Goal: Information Seeking & Learning: Learn about a topic

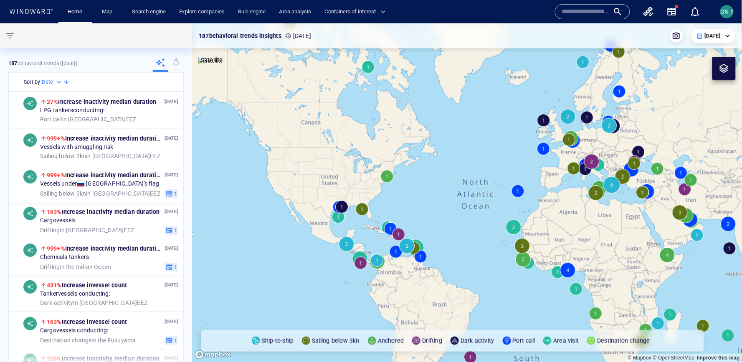
drag, startPoint x: 671, startPoint y: 144, endPoint x: 334, endPoint y: 100, distance: 339.9
click at [334, 100] on canvas "Map" at bounding box center [467, 193] width 550 height 340
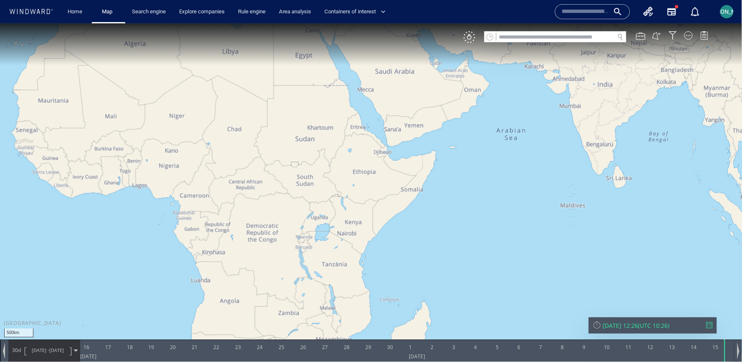
drag, startPoint x: 490, startPoint y: 265, endPoint x: 495, endPoint y: 159, distance: 106.2
click at [495, 159] on canvas "Map" at bounding box center [371, 188] width 743 height 331
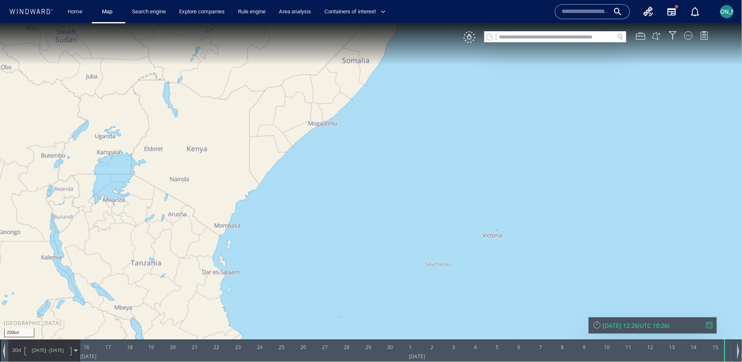
drag, startPoint x: 446, startPoint y: 264, endPoint x: 450, endPoint y: 233, distance: 30.4
click at [450, 233] on canvas "Map" at bounding box center [371, 188] width 743 height 331
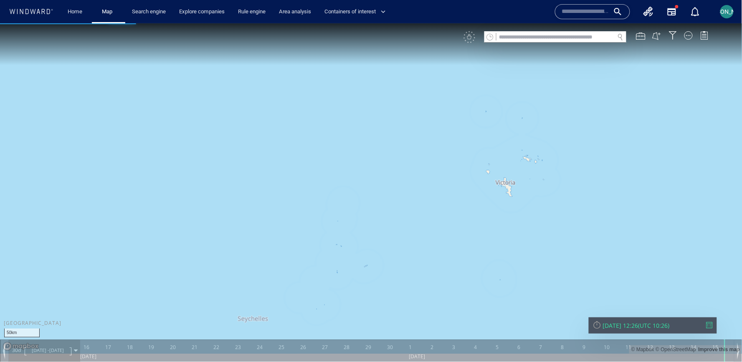
drag, startPoint x: 464, startPoint y: 238, endPoint x: 388, endPoint y: 243, distance: 76.2
click at [388, 245] on canvas "Map" at bounding box center [371, 188] width 743 height 331
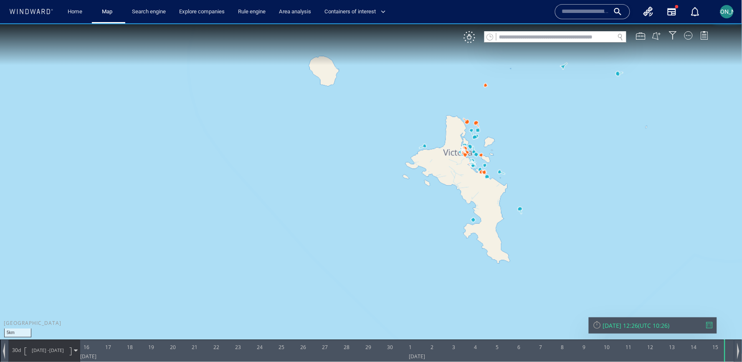
drag, startPoint x: 424, startPoint y: 195, endPoint x: 353, endPoint y: 258, distance: 94.7
click at [353, 258] on canvas "Map" at bounding box center [371, 188] width 743 height 331
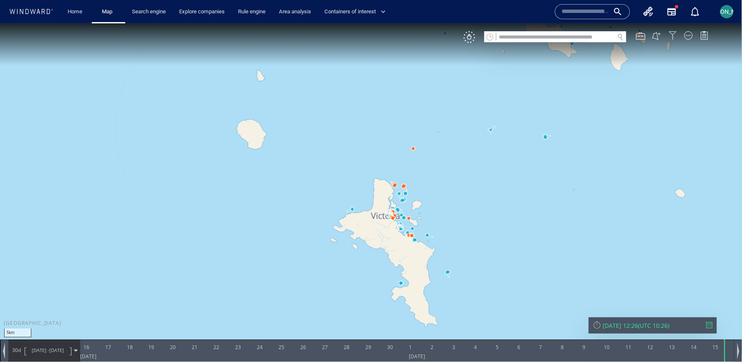
click at [674, 33] on div at bounding box center [673, 35] width 8 height 8
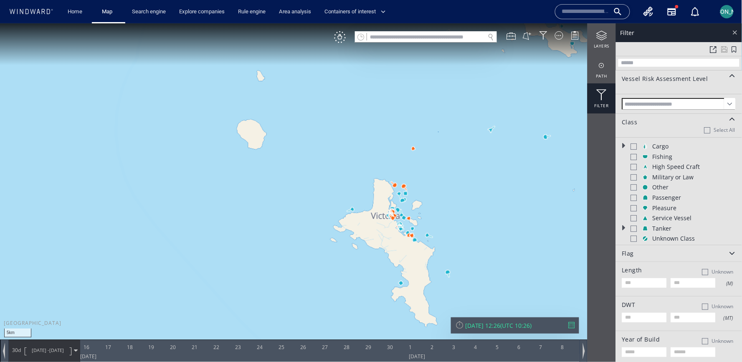
click at [732, 30] on div at bounding box center [735, 32] width 10 height 10
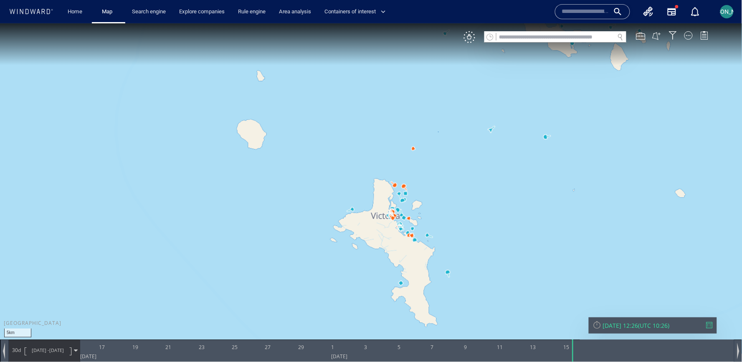
click at [612, 325] on div "[DATE] 12:26" at bounding box center [620, 326] width 35 height 8
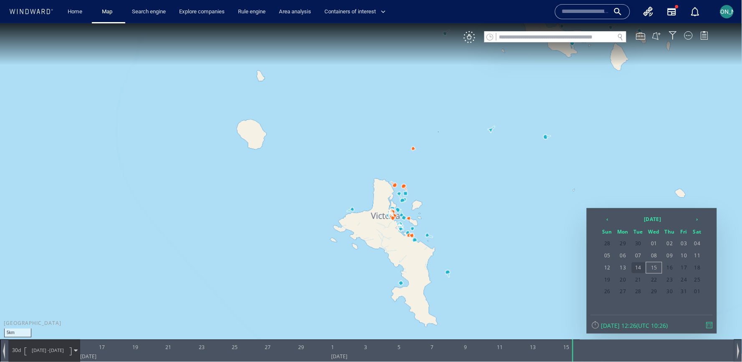
click at [643, 269] on span "14" at bounding box center [639, 267] width 14 height 11
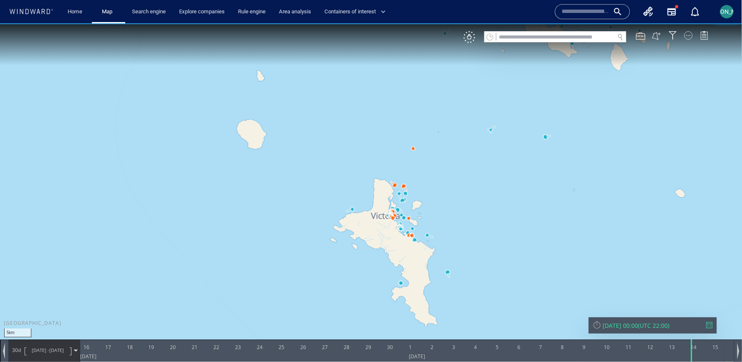
click at [688, 36] on div at bounding box center [688, 35] width 8 height 8
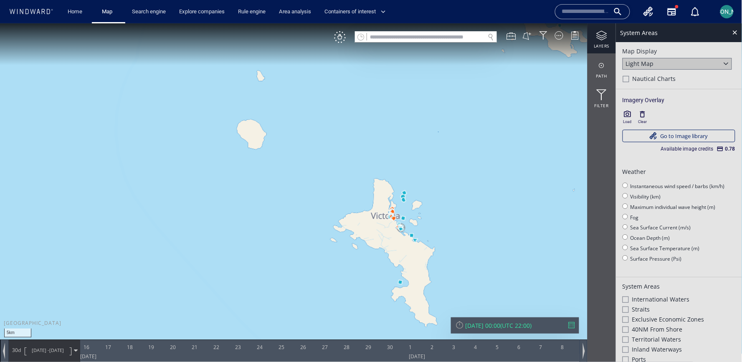
click at [627, 116] on icon "button" at bounding box center [627, 114] width 8 height 8
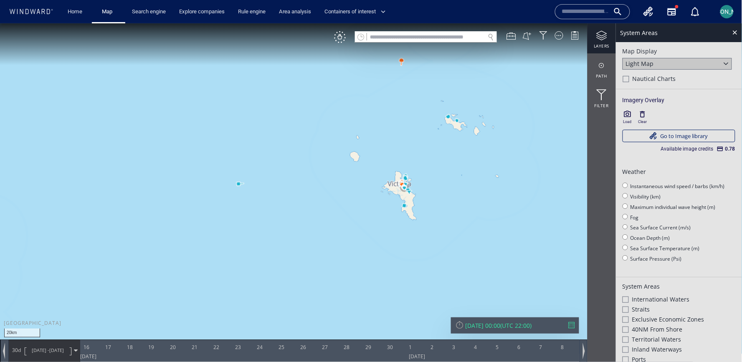
drag, startPoint x: 366, startPoint y: 162, endPoint x: 397, endPoint y: 204, distance: 52.9
click at [397, 205] on canvas "Map" at bounding box center [371, 188] width 743 height 331
click at [475, 329] on div "[DATE] 00:00" at bounding box center [482, 326] width 35 height 8
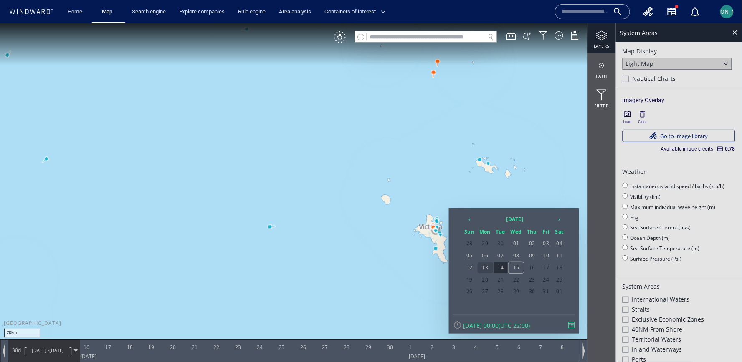
click at [486, 266] on span "13" at bounding box center [485, 267] width 15 height 11
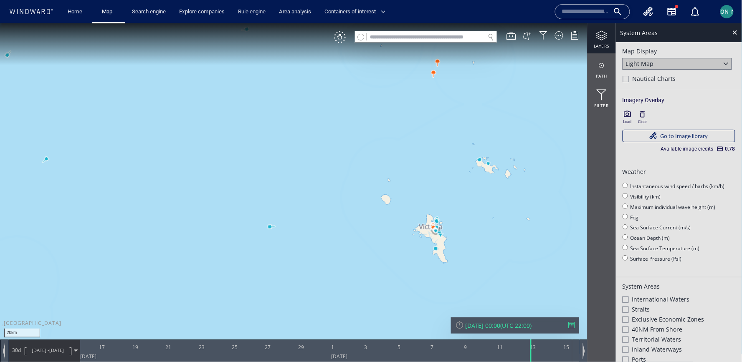
click at [450, 183] on canvas "Map" at bounding box center [371, 188] width 743 height 331
click at [629, 118] on icon "button" at bounding box center [627, 114] width 8 height 8
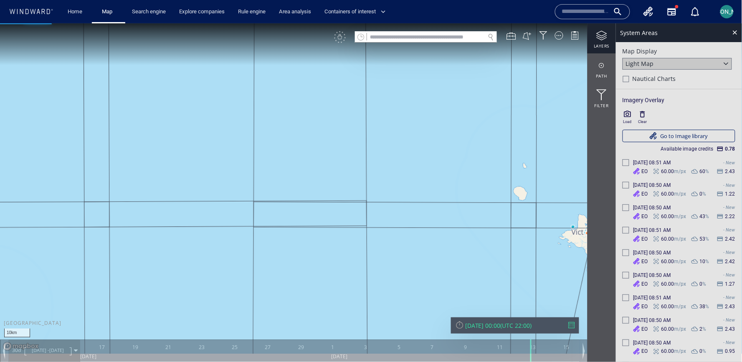
drag, startPoint x: 398, startPoint y: 199, endPoint x: 332, endPoint y: 190, distance: 66.2
click at [332, 190] on canvas "Map" at bounding box center [371, 188] width 743 height 331
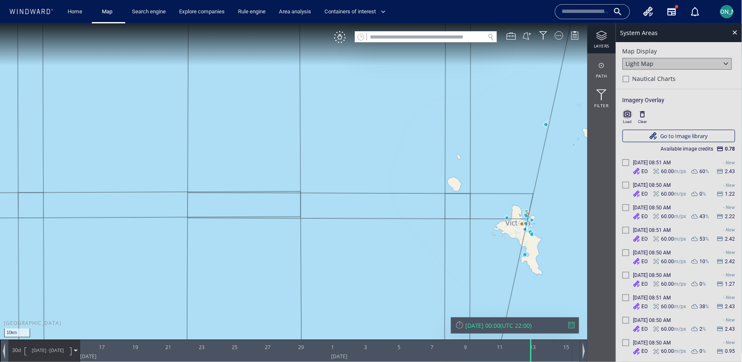
click at [628, 116] on icon "button" at bounding box center [627, 114] width 8 height 8
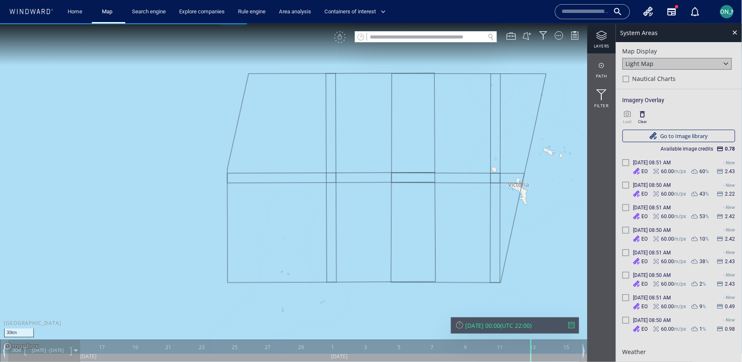
click at [494, 325] on div "[DATE] 00:00" at bounding box center [482, 326] width 35 height 8
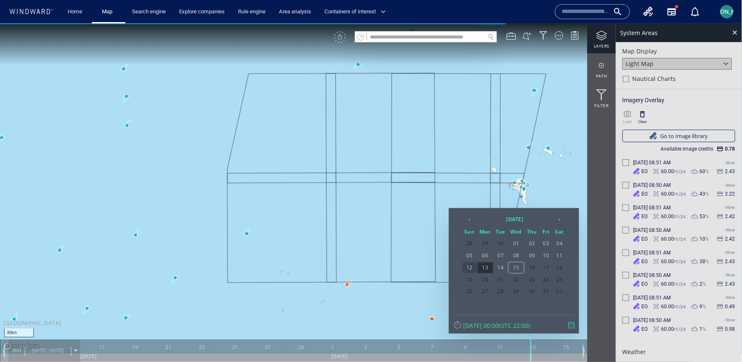
click at [474, 266] on span "12" at bounding box center [470, 267] width 14 height 11
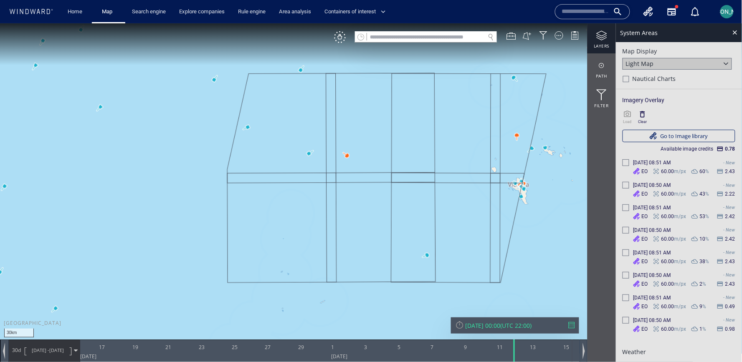
click at [644, 115] on icon "button" at bounding box center [643, 114] width 8 height 8
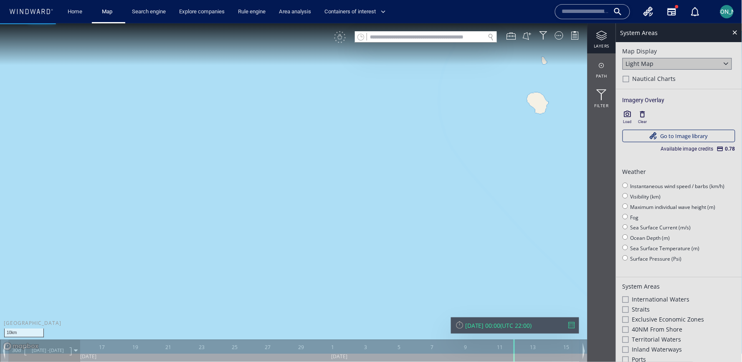
click at [626, 117] on icon "button" at bounding box center [627, 114] width 8 height 8
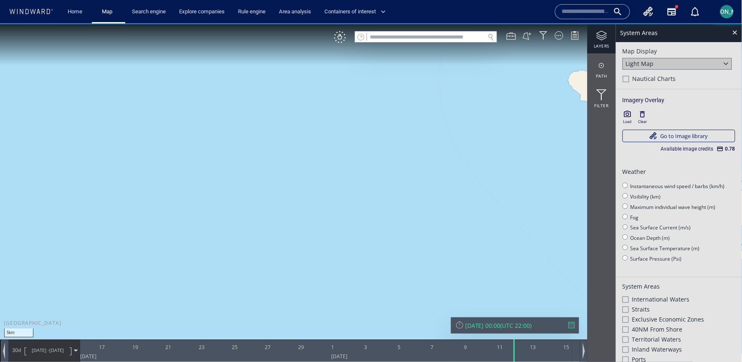
click at [623, 116] on button "button" at bounding box center [628, 114] width 10 height 10
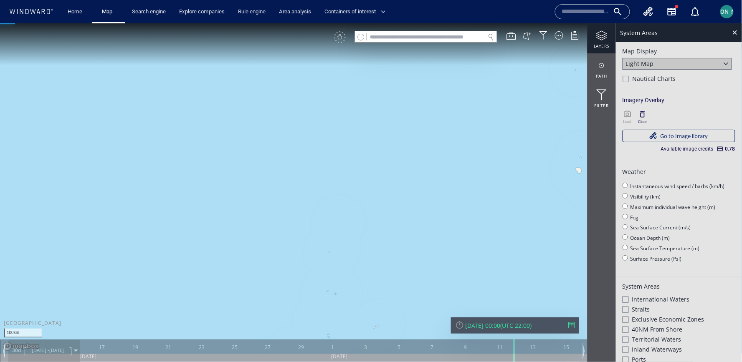
drag, startPoint x: 574, startPoint y: 186, endPoint x: 410, endPoint y: 303, distance: 201.6
click at [409, 303] on canvas "Map" at bounding box center [371, 188] width 743 height 331
drag, startPoint x: 481, startPoint y: 244, endPoint x: 482, endPoint y: 106, distance: 138.2
click at [482, 106] on canvas "Map" at bounding box center [371, 188] width 743 height 331
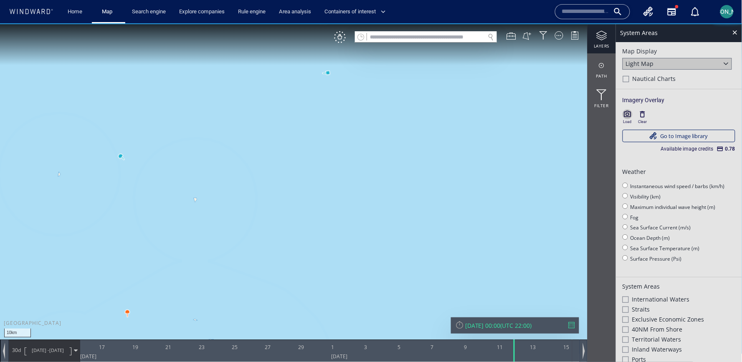
click at [624, 115] on icon "button" at bounding box center [627, 114] width 8 height 8
drag, startPoint x: 502, startPoint y: 193, endPoint x: 521, endPoint y: 132, distance: 64.5
click at [520, 132] on canvas "Map" at bounding box center [371, 188] width 743 height 331
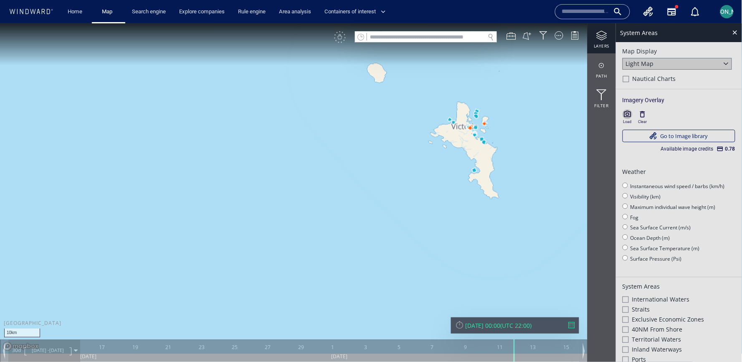
click at [629, 114] on icon "button" at bounding box center [627, 114] width 7 height 6
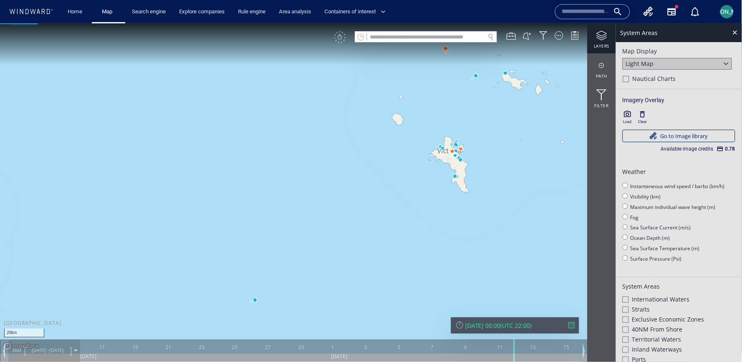
drag, startPoint x: 428, startPoint y: 185, endPoint x: 392, endPoint y: 243, distance: 68.3
click at [391, 243] on canvas "Map" at bounding box center [371, 188] width 743 height 331
drag, startPoint x: 274, startPoint y: 157, endPoint x: 286, endPoint y: 224, distance: 68.0
click at [286, 224] on canvas "Map" at bounding box center [371, 188] width 743 height 331
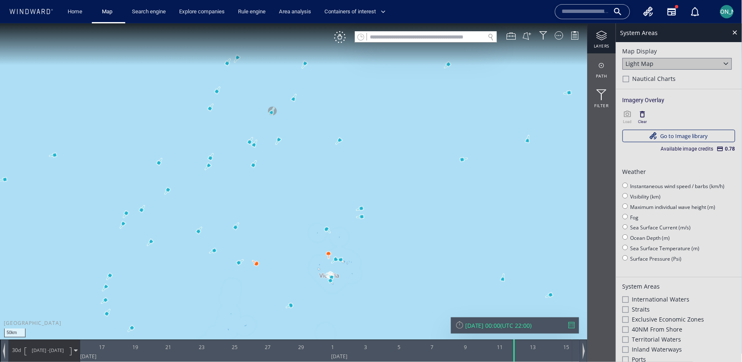
drag, startPoint x: 300, startPoint y: 159, endPoint x: 314, endPoint y: 172, distance: 18.6
click at [314, 172] on canvas "Map" at bounding box center [371, 188] width 743 height 331
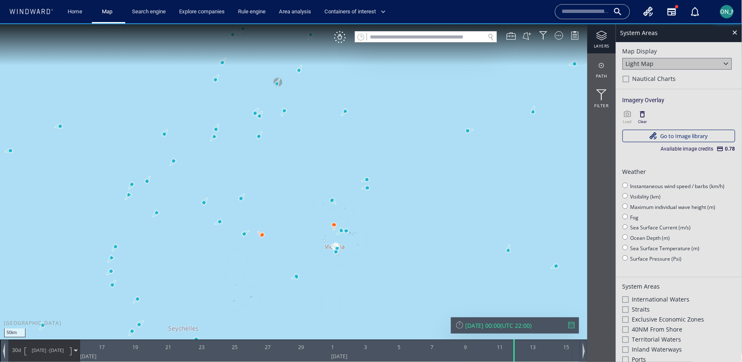
scroll to position [32, 0]
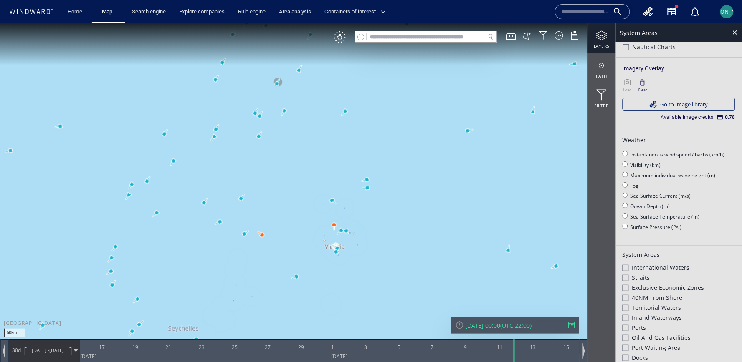
click at [625, 289] on div "Exclusive Economic Zones" at bounding box center [679, 289] width 113 height 10
click at [432, 230] on canvas "Map" at bounding box center [371, 188] width 743 height 331
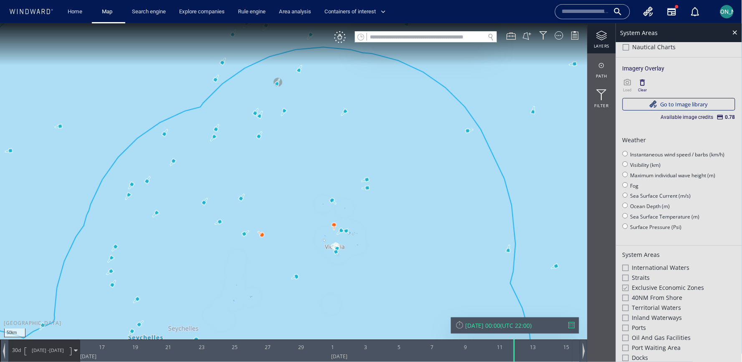
drag, startPoint x: 304, startPoint y: 147, endPoint x: 360, endPoint y: 231, distance: 101.2
click at [360, 231] on canvas "Map" at bounding box center [371, 188] width 743 height 331
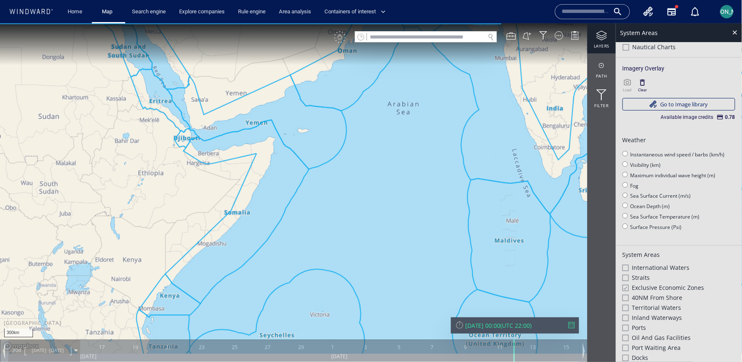
drag, startPoint x: 373, startPoint y: 170, endPoint x: 327, endPoint y: 230, distance: 75.9
click at [327, 230] on canvas "Map" at bounding box center [371, 188] width 743 height 331
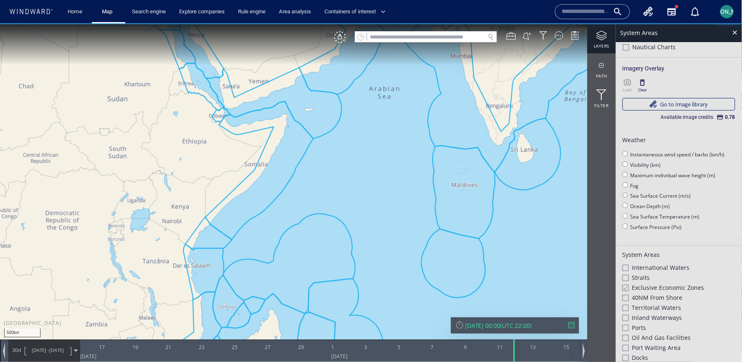
drag, startPoint x: 327, startPoint y: 230, endPoint x: 327, endPoint y: 185, distance: 45.1
click at [327, 184] on canvas "Map" at bounding box center [371, 188] width 743 height 331
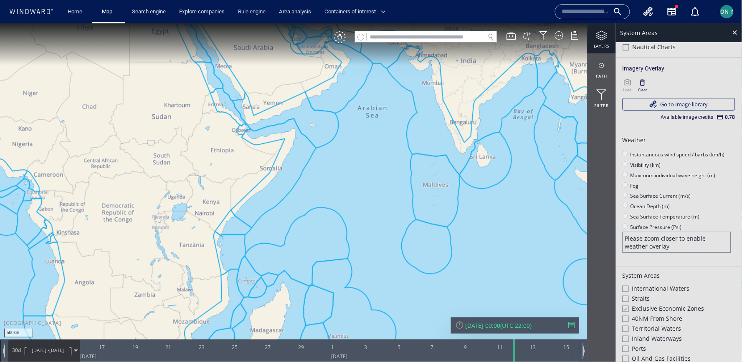
drag, startPoint x: 273, startPoint y: 289, endPoint x: 277, endPoint y: 236, distance: 53.2
click at [277, 236] on canvas "Map" at bounding box center [371, 188] width 743 height 331
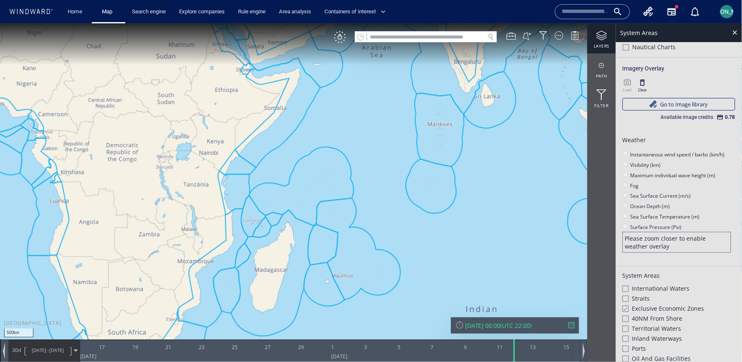
drag, startPoint x: 217, startPoint y: 301, endPoint x: 230, endPoint y: 253, distance: 49.3
click at [230, 253] on canvas "Map" at bounding box center [371, 188] width 743 height 331
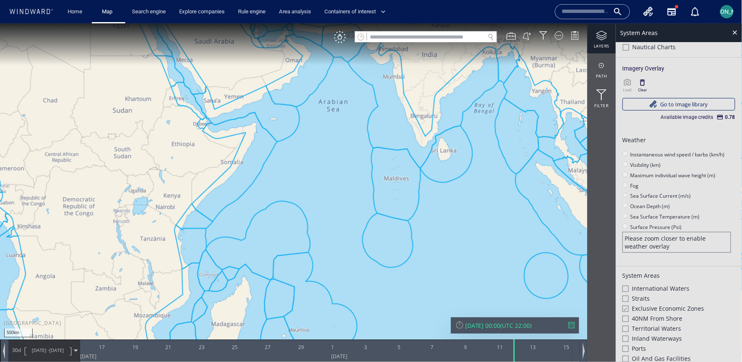
drag, startPoint x: 314, startPoint y: 158, endPoint x: 258, endPoint y: 254, distance: 111.4
click at [258, 254] on canvas "Map" at bounding box center [371, 188] width 743 height 331
drag, startPoint x: 314, startPoint y: 146, endPoint x: 305, endPoint y: 173, distance: 28.8
click at [305, 173] on canvas "Map" at bounding box center [371, 188] width 743 height 331
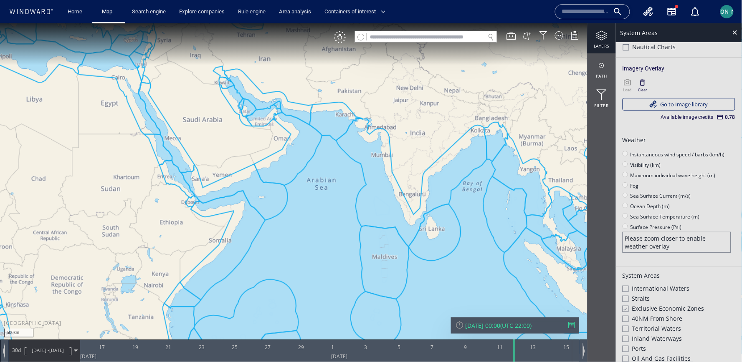
drag, startPoint x: 304, startPoint y: 81, endPoint x: 304, endPoint y: 125, distance: 44.7
click at [304, 129] on canvas "Map" at bounding box center [371, 188] width 743 height 331
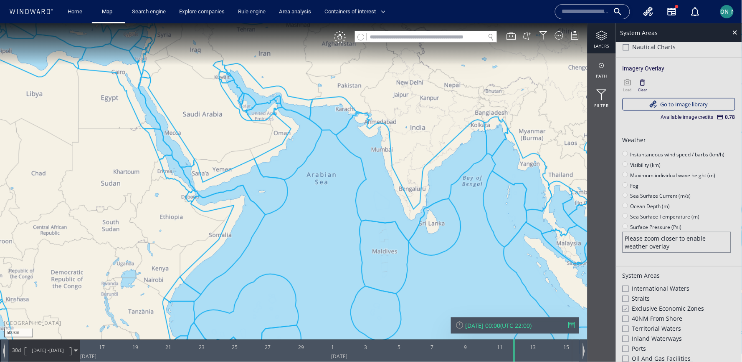
drag, startPoint x: 290, startPoint y: 227, endPoint x: 290, endPoint y: 157, distance: 70.6
click at [290, 157] on canvas "Map" at bounding box center [371, 188] width 743 height 331
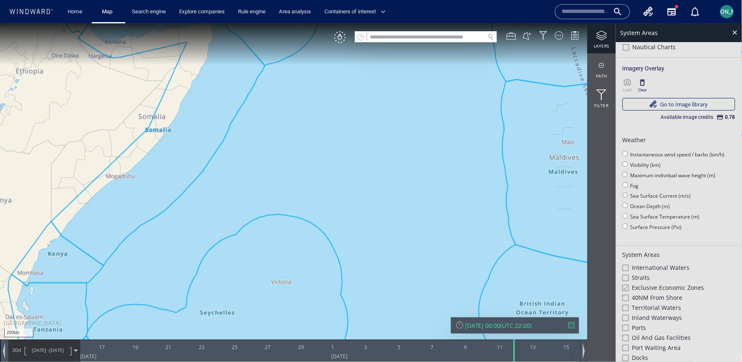
drag, startPoint x: 251, startPoint y: 219, endPoint x: 279, endPoint y: 159, distance: 66.2
click at [279, 159] on canvas "Map" at bounding box center [371, 188] width 743 height 331
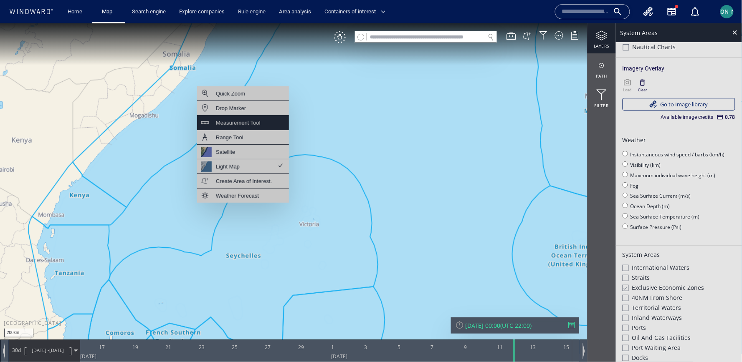
click at [248, 128] on div "Measurement Tool" at bounding box center [243, 122] width 92 height 15
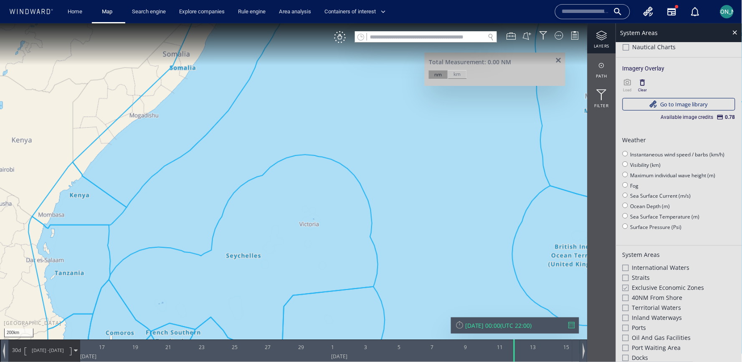
click at [337, 141] on canvas "Map" at bounding box center [371, 188] width 743 height 331
click at [329, 175] on canvas "Map" at bounding box center [371, 188] width 743 height 331
click at [221, 250] on canvas "Map" at bounding box center [371, 188] width 743 height 331
click at [188, 204] on canvas "Map" at bounding box center [371, 188] width 743 height 331
click at [330, 117] on canvas "Map" at bounding box center [371, 188] width 743 height 331
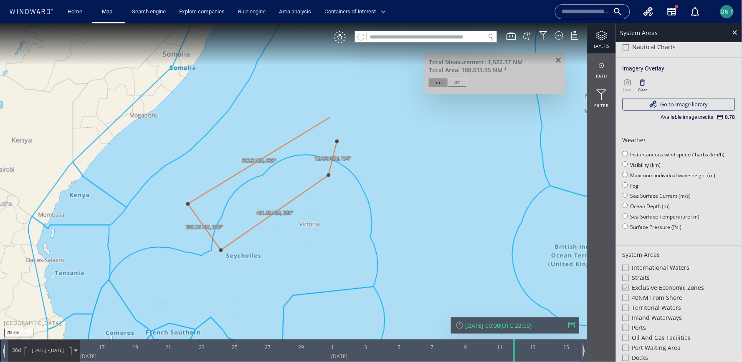
click at [336, 142] on canvas "Map" at bounding box center [371, 188] width 743 height 331
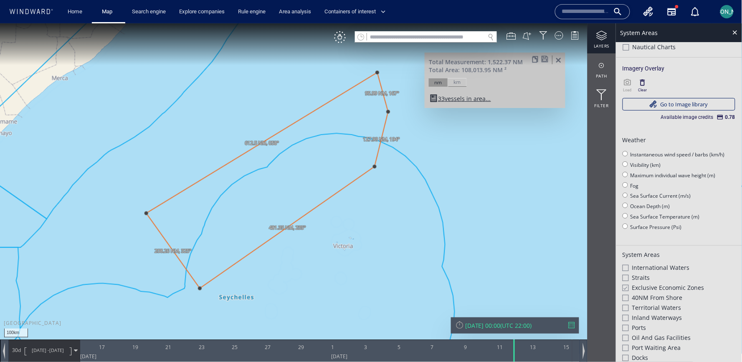
drag, startPoint x: 255, startPoint y: 189, endPoint x: 247, endPoint y: 183, distance: 9.5
click at [247, 183] on canvas "Map" at bounding box center [371, 188] width 743 height 331
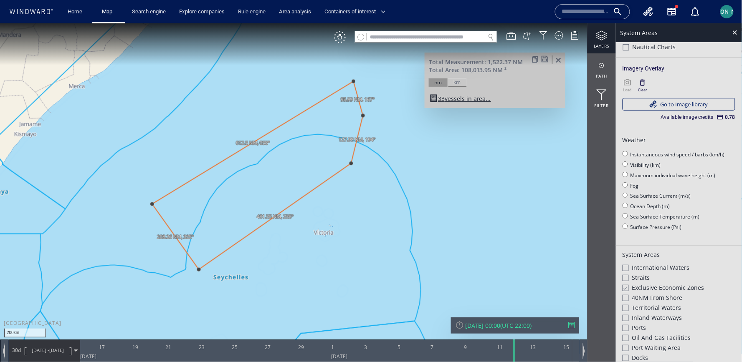
drag, startPoint x: 247, startPoint y: 183, endPoint x: 247, endPoint y: 150, distance: 33.4
click at [247, 149] on canvas "Map" at bounding box center [371, 188] width 743 height 331
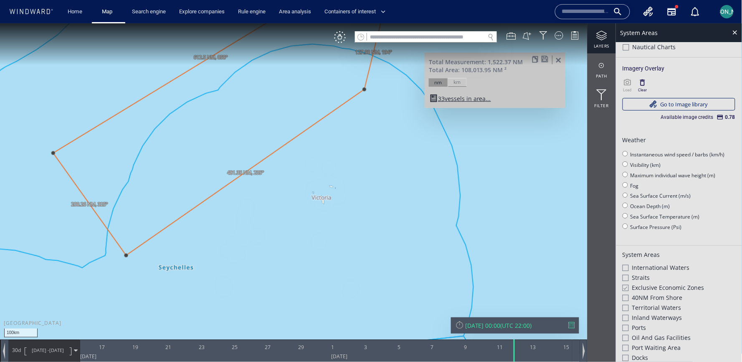
drag, startPoint x: 309, startPoint y: 182, endPoint x: 311, endPoint y: 196, distance: 13.5
click at [311, 196] on canvas "Map" at bounding box center [371, 188] width 743 height 331
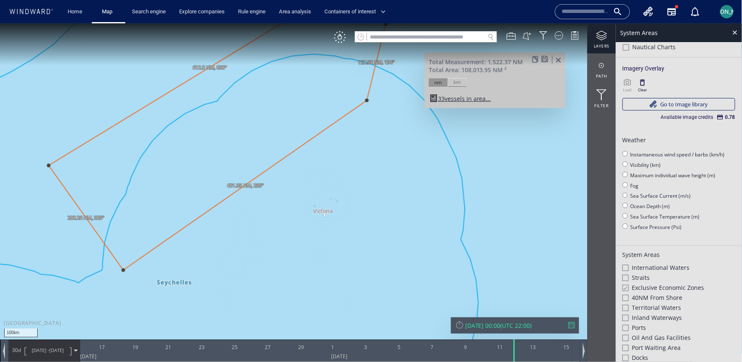
drag, startPoint x: 310, startPoint y: 193, endPoint x: 313, endPoint y: 206, distance: 13.2
click at [313, 206] on canvas "Map" at bounding box center [371, 188] width 743 height 331
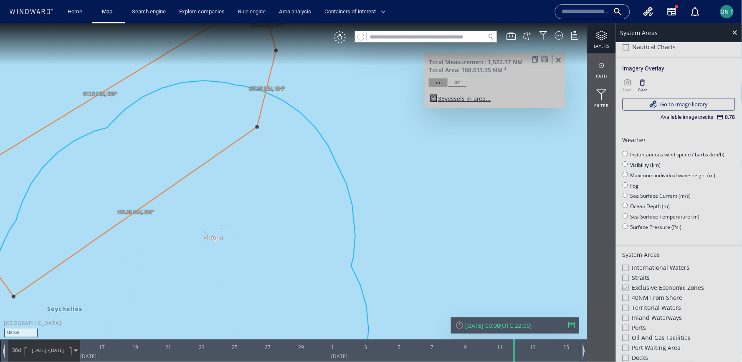
drag, startPoint x: 406, startPoint y: 159, endPoint x: 294, endPoint y: 172, distance: 112.7
click at [294, 172] on canvas "Map" at bounding box center [371, 188] width 743 height 331
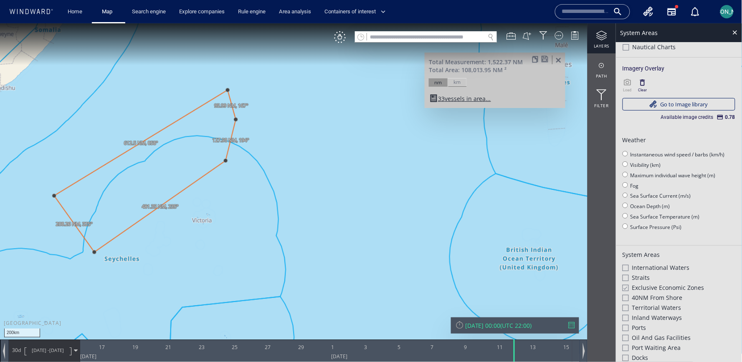
drag, startPoint x: 294, startPoint y: 170, endPoint x: 248, endPoint y: 183, distance: 48.5
click at [247, 183] on canvas "Map" at bounding box center [371, 188] width 743 height 331
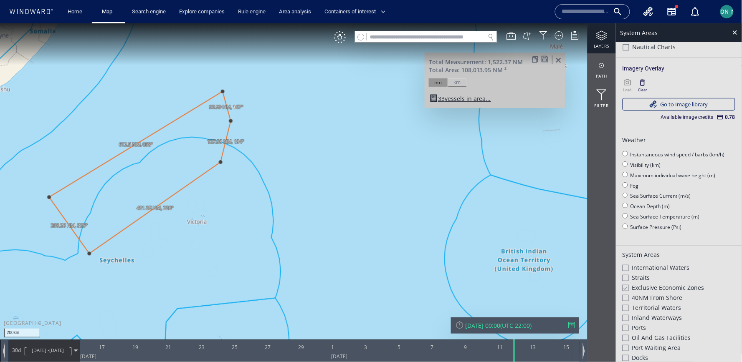
drag, startPoint x: 365, startPoint y: 147, endPoint x: 317, endPoint y: 191, distance: 65.3
click at [317, 192] on canvas "Map" at bounding box center [371, 188] width 743 height 331
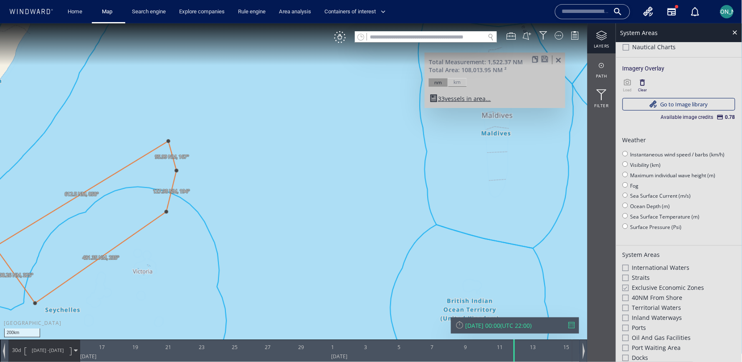
drag, startPoint x: 321, startPoint y: 197, endPoint x: 290, endPoint y: 264, distance: 73.8
click at [290, 264] on canvas "Map" at bounding box center [371, 188] width 743 height 331
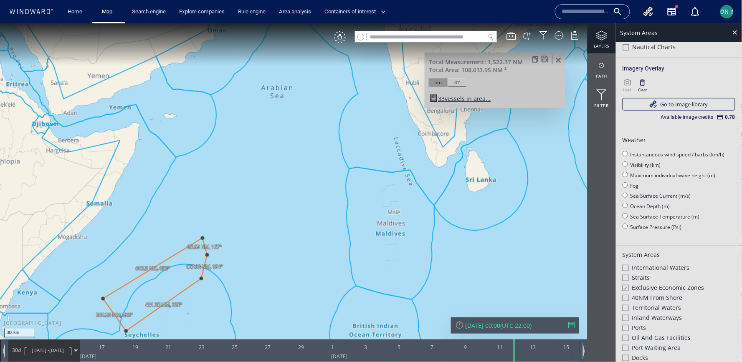
drag, startPoint x: 274, startPoint y: 281, endPoint x: 346, endPoint y: 225, distance: 91.0
click at [346, 225] on canvas "Map" at bounding box center [371, 188] width 743 height 331
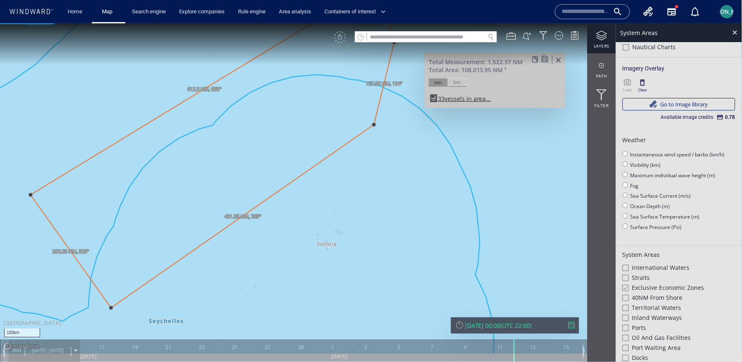
drag, startPoint x: 234, startPoint y: 233, endPoint x: 234, endPoint y: 165, distance: 67.2
click at [234, 165] on canvas "Map" at bounding box center [371, 188] width 743 height 331
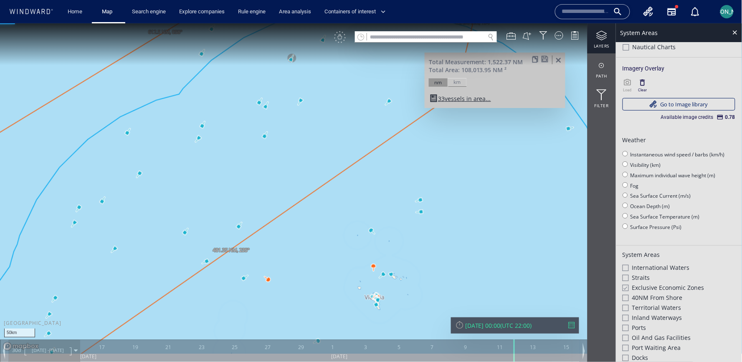
drag, startPoint x: 259, startPoint y: 169, endPoint x: 263, endPoint y: 140, distance: 29.5
click at [263, 140] on canvas "Map" at bounding box center [371, 188] width 743 height 331
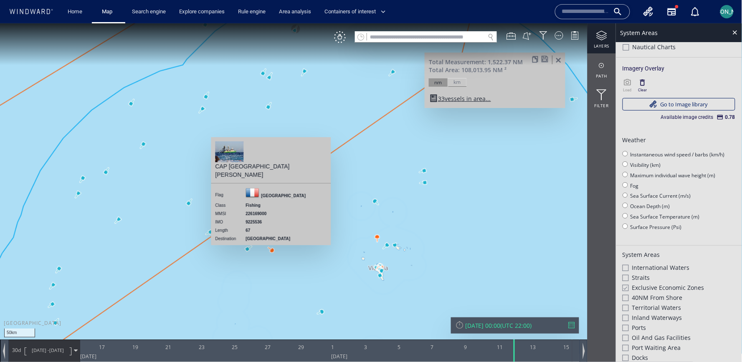
click at [275, 251] on canvas "Map" at bounding box center [371, 188] width 743 height 331
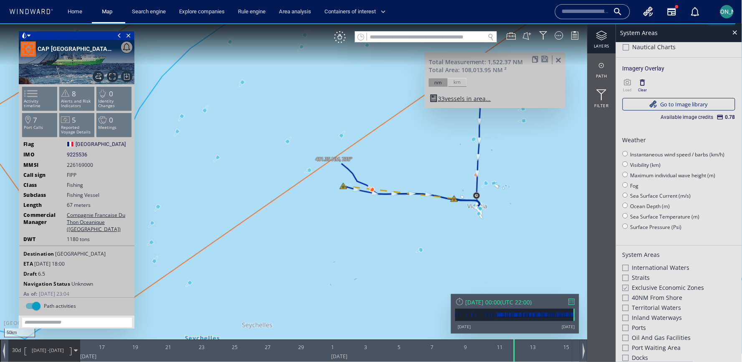
drag, startPoint x: 352, startPoint y: 235, endPoint x: 245, endPoint y: 259, distance: 109.7
click at [244, 260] on canvas "Map" at bounding box center [371, 188] width 743 height 331
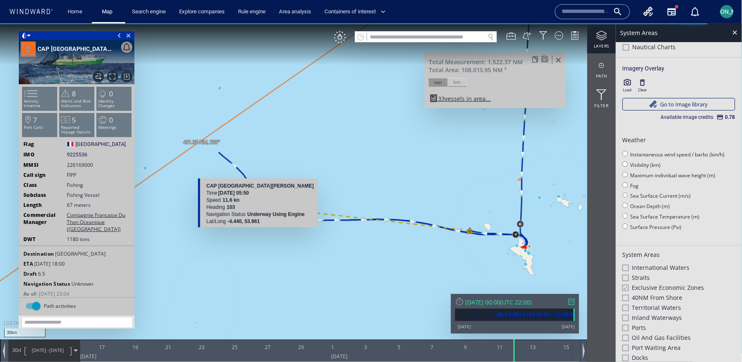
drag, startPoint x: 300, startPoint y: 227, endPoint x: 264, endPoint y: 239, distance: 38.3
click at [264, 239] on canvas "Map" at bounding box center [371, 188] width 743 height 331
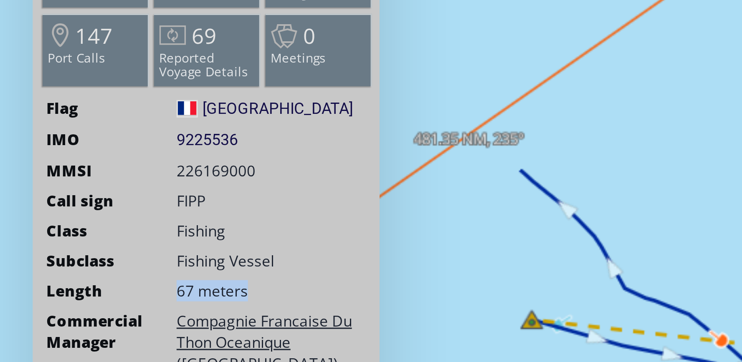
drag, startPoint x: 43, startPoint y: -70, endPoint x: 78, endPoint y: -70, distance: 35.5
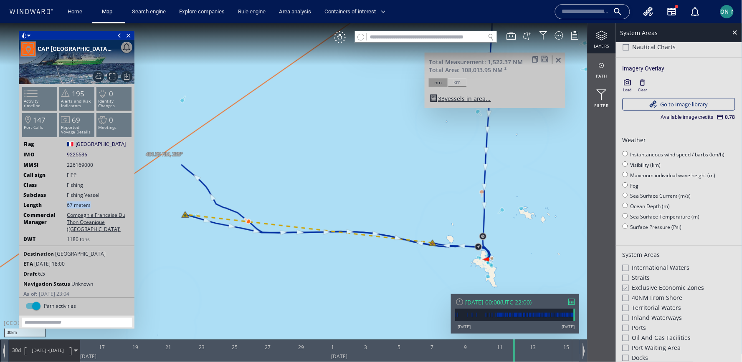
drag, startPoint x: 171, startPoint y: 181, endPoint x: 204, endPoint y: 184, distance: 32.7
click at [204, 184] on canvas "Map" at bounding box center [371, 188] width 743 height 331
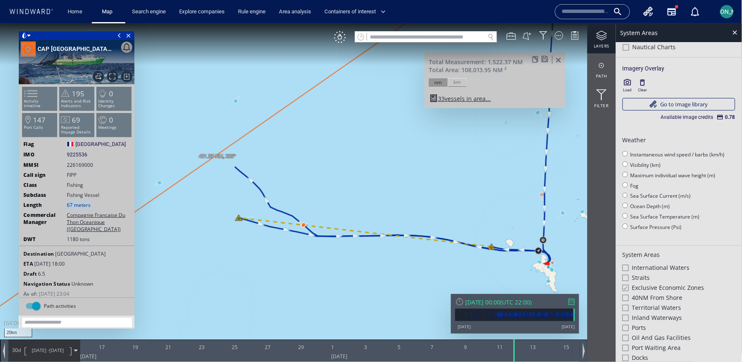
drag, startPoint x: 181, startPoint y: 190, endPoint x: 201, endPoint y: 190, distance: 20.0
click at [201, 190] on canvas "Map" at bounding box center [371, 188] width 743 height 331
